Goal: Task Accomplishment & Management: Use online tool/utility

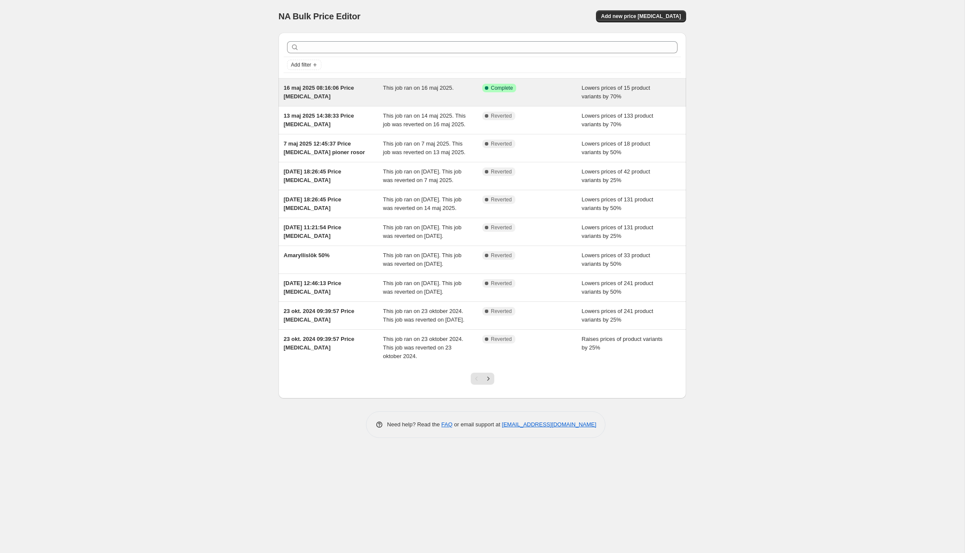
click at [379, 97] on div "16 maj 2025 08:16:06 Price [MEDICAL_DATA]" at bounding box center [334, 92] width 100 height 17
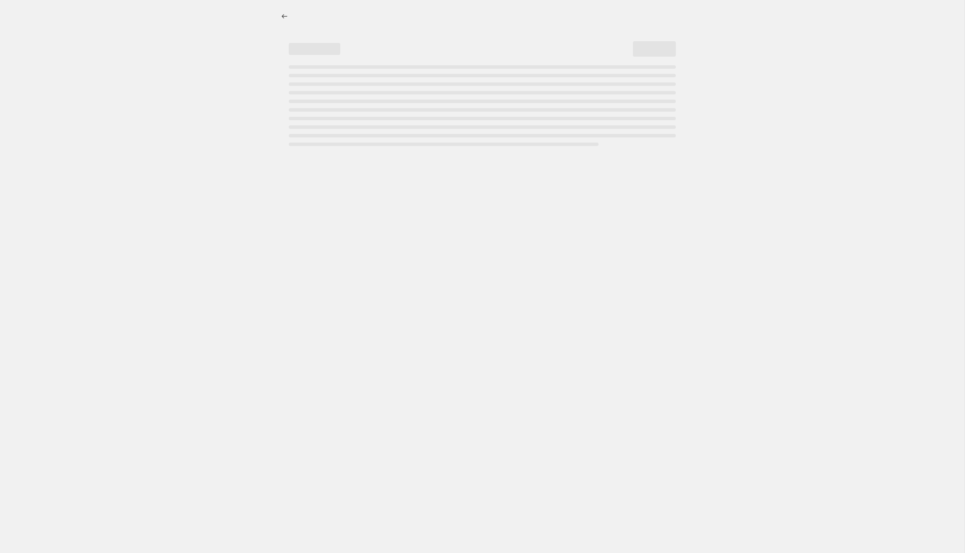
select select "percentage"
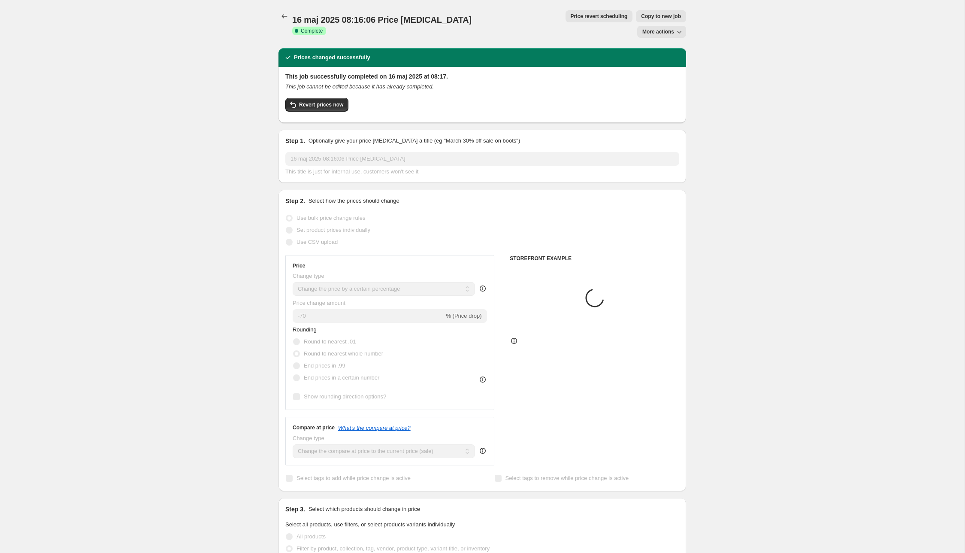
select select "tag"
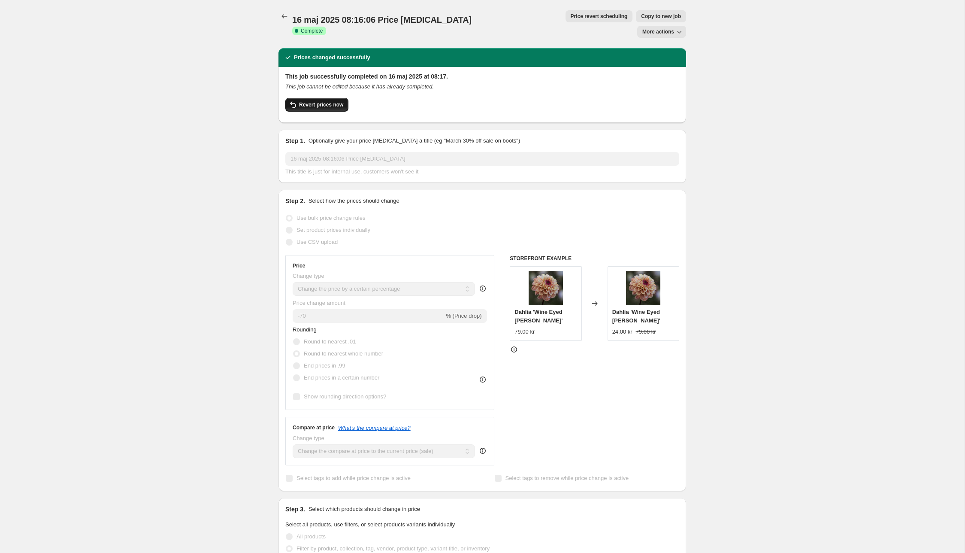
click at [318, 101] on span "Revert prices now" at bounding box center [321, 104] width 44 height 7
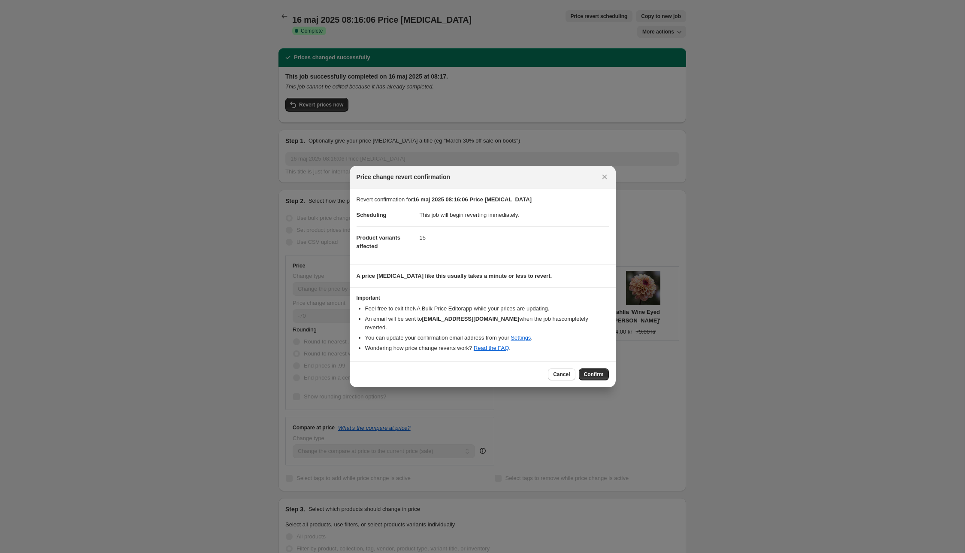
drag, startPoint x: 597, startPoint y: 371, endPoint x: 506, endPoint y: 329, distance: 100.0
click at [597, 371] on span "Confirm" at bounding box center [594, 374] width 20 height 7
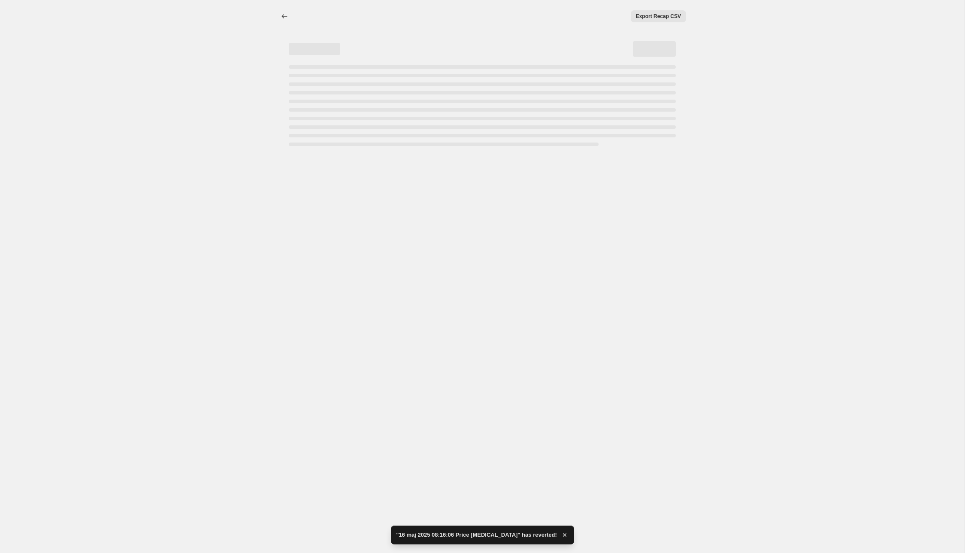
select select "percentage"
select select "tag"
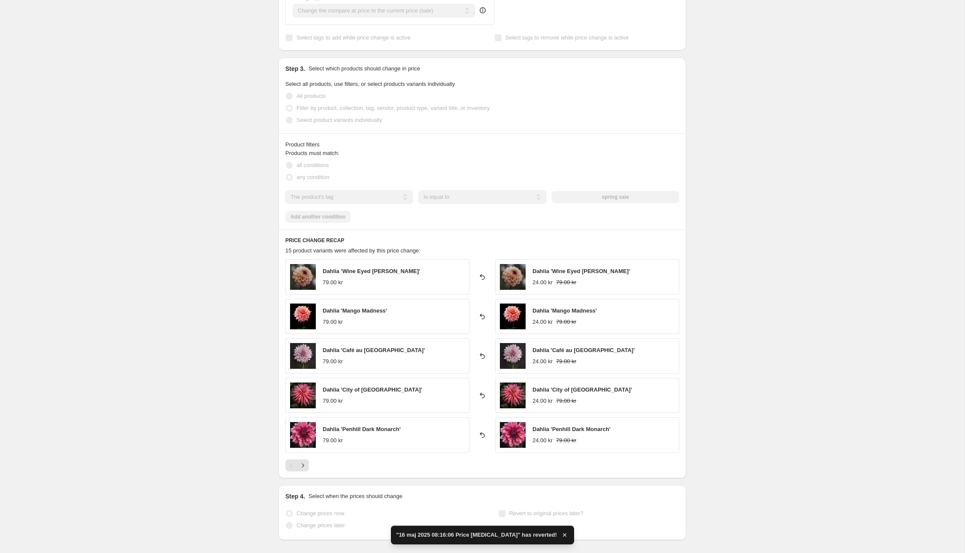
scroll to position [436, 0]
